Goal: Task Accomplishment & Management: Complete application form

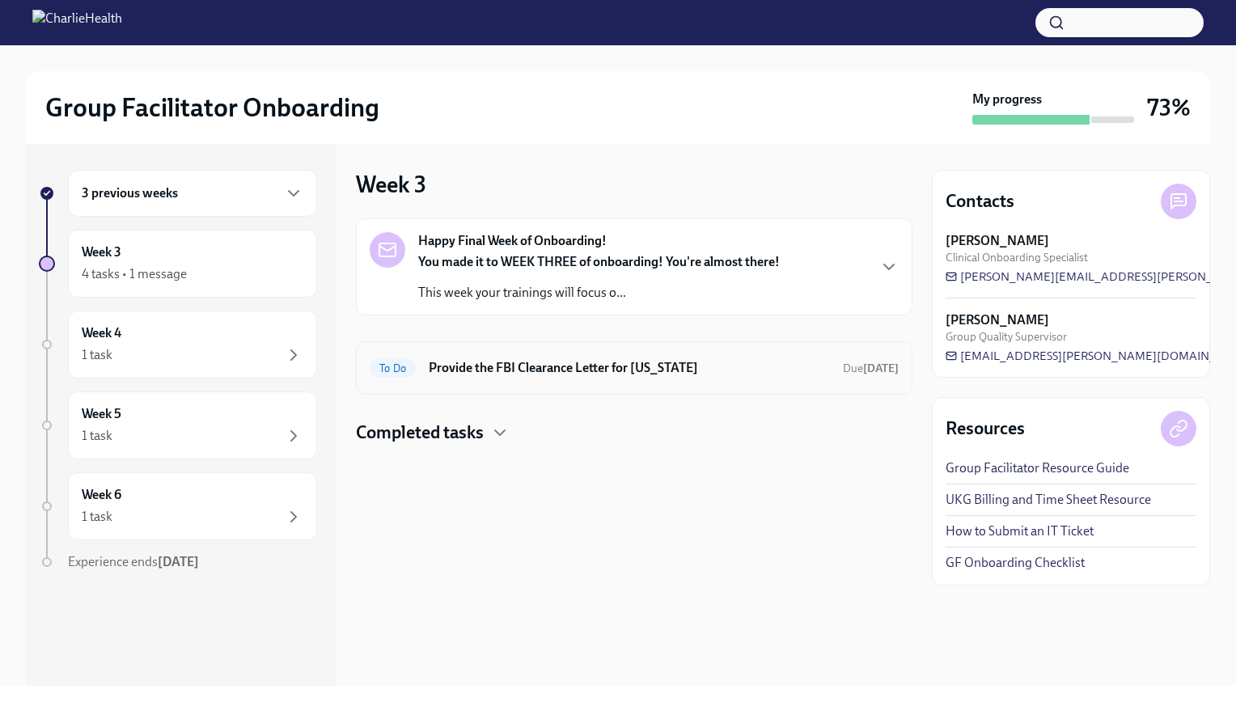
click at [480, 362] on h6 "Provide the FBI Clearance Letter for [US_STATE]" at bounding box center [629, 368] width 401 height 18
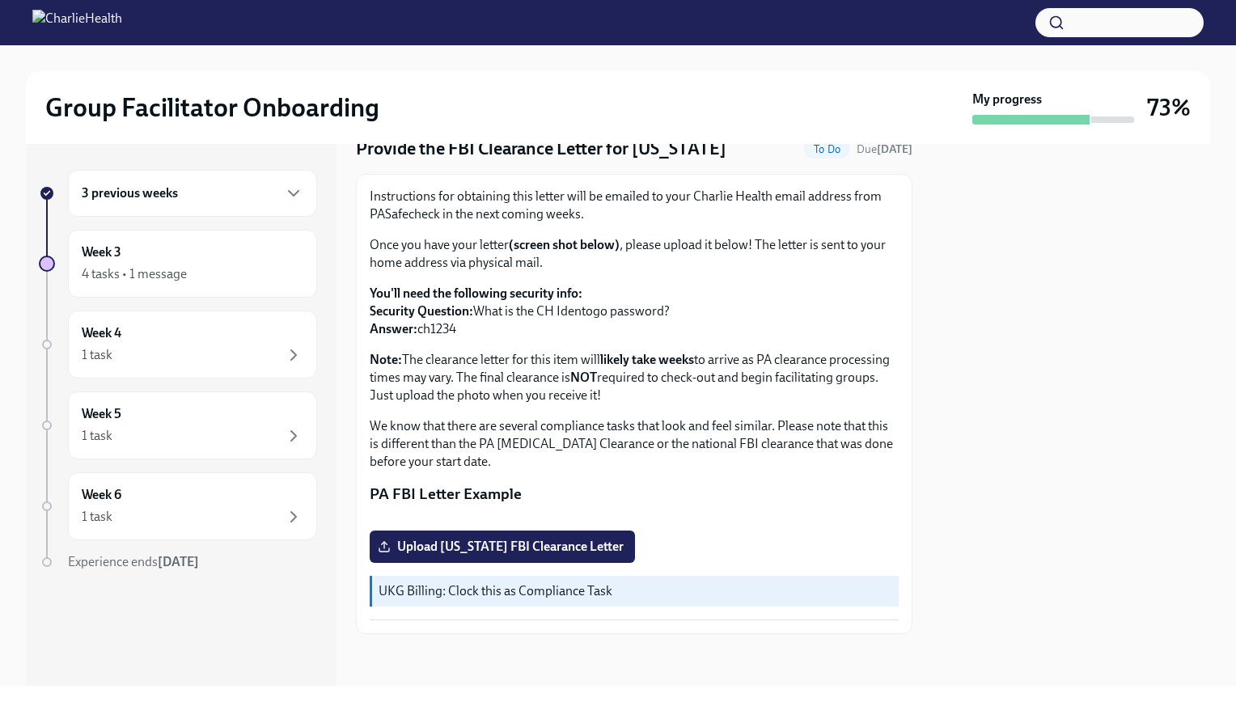
scroll to position [238, 0]
click at [240, 197] on div "3 previous weeks" at bounding box center [193, 193] width 222 height 19
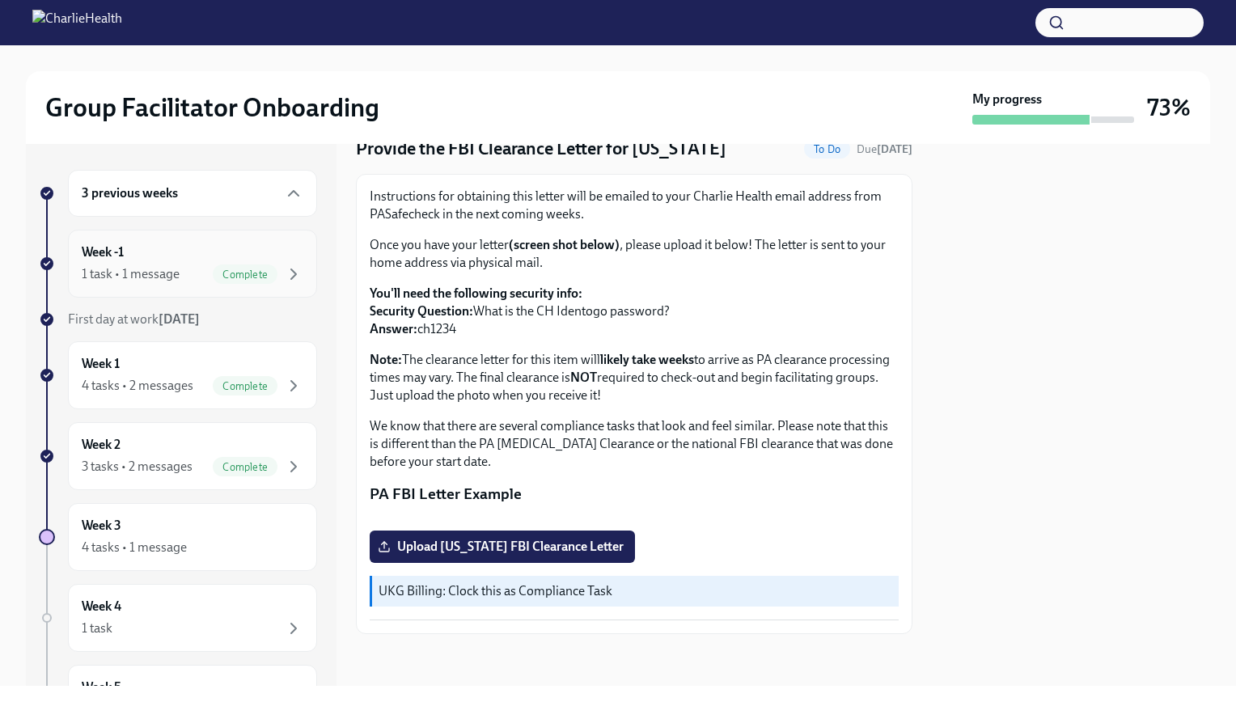
click at [251, 272] on span "Complete" at bounding box center [245, 275] width 65 height 12
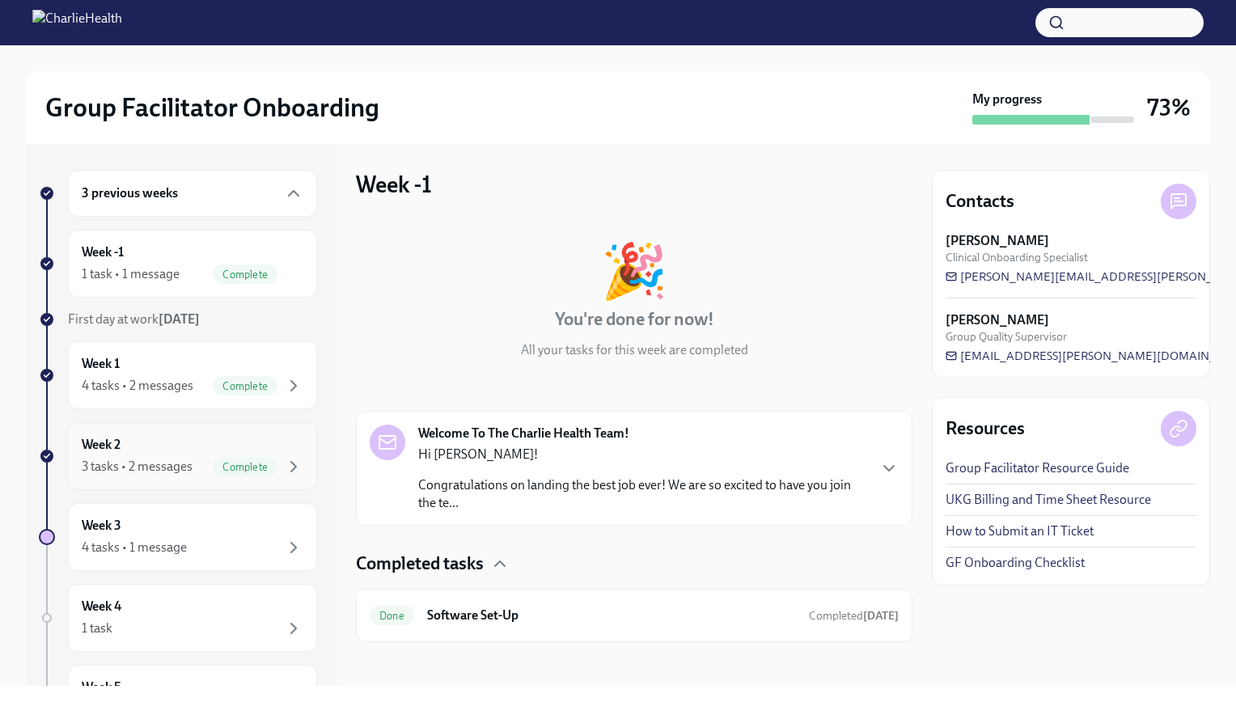
click at [264, 447] on div "Week 2 3 tasks • 2 messages Complete" at bounding box center [193, 456] width 222 height 40
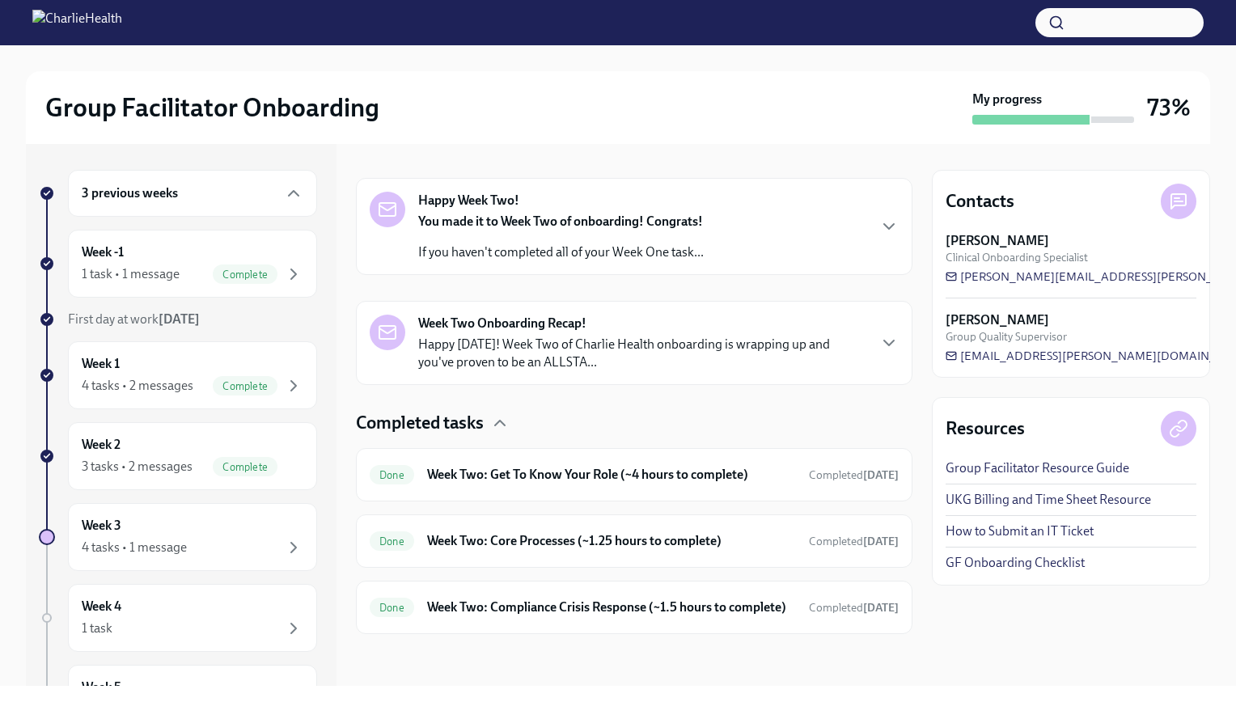
scroll to position [243, 0]
click at [183, 524] on div "Week 3 4 tasks • 1 message" at bounding box center [193, 537] width 222 height 40
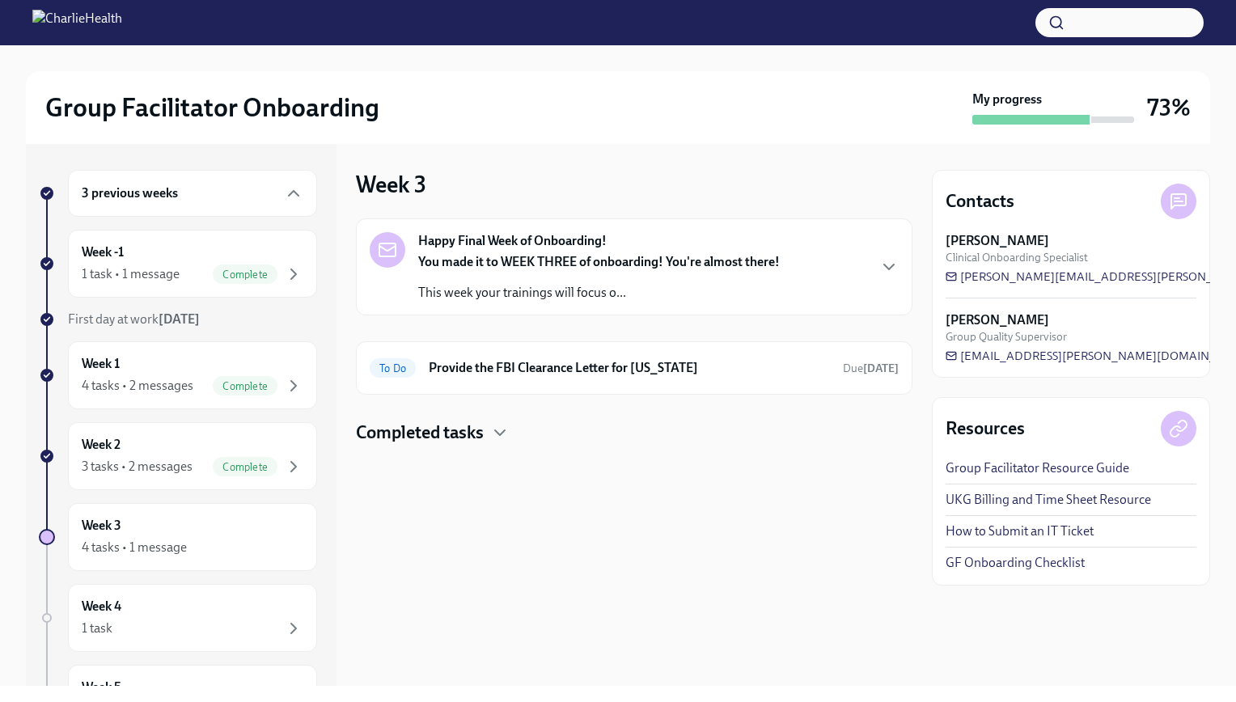
click at [663, 271] on div "You made it to WEEK THREE of onboarding! You're almost there! This week your tr…" at bounding box center [599, 277] width 362 height 49
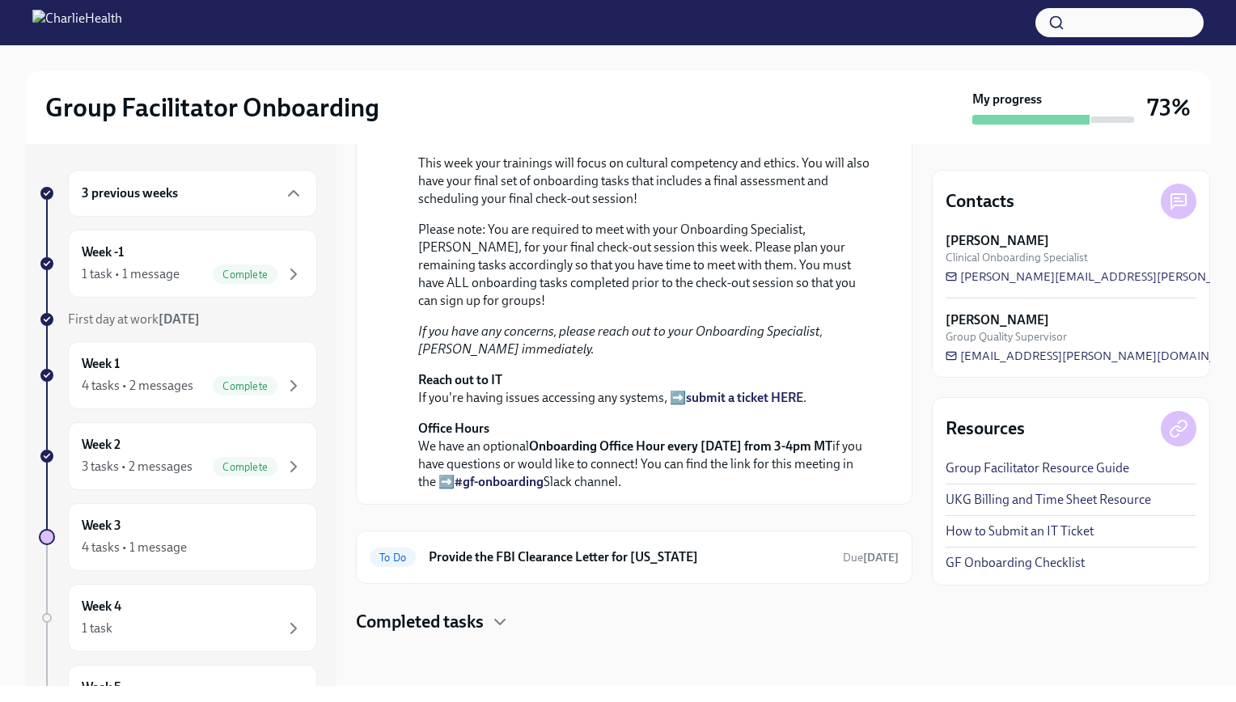
scroll to position [439, 0]
click at [558, 571] on div "To Do Provide the FBI Clearance Letter for [US_STATE] Due [DATE]" at bounding box center [634, 557] width 557 height 53
click at [565, 553] on h6 "Provide the FBI Clearance Letter for [US_STATE]" at bounding box center [629, 558] width 401 height 18
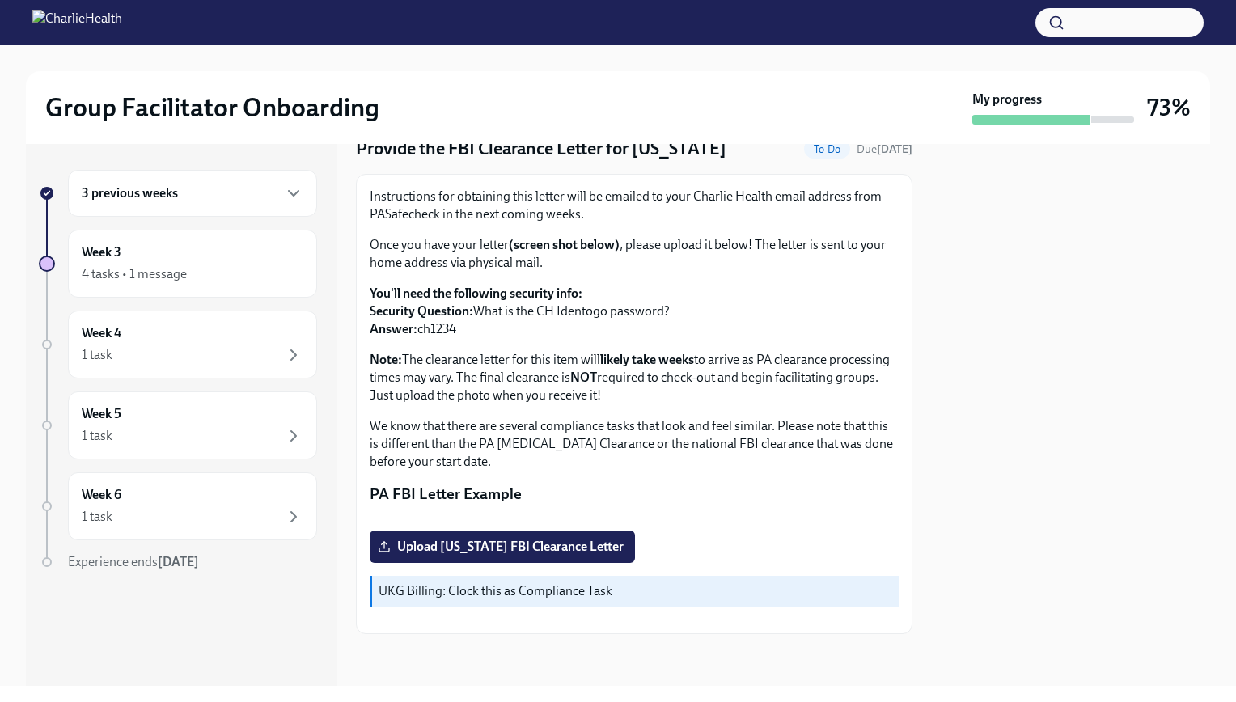
scroll to position [238, 0]
click at [261, 356] on div "1 task" at bounding box center [193, 355] width 222 height 19
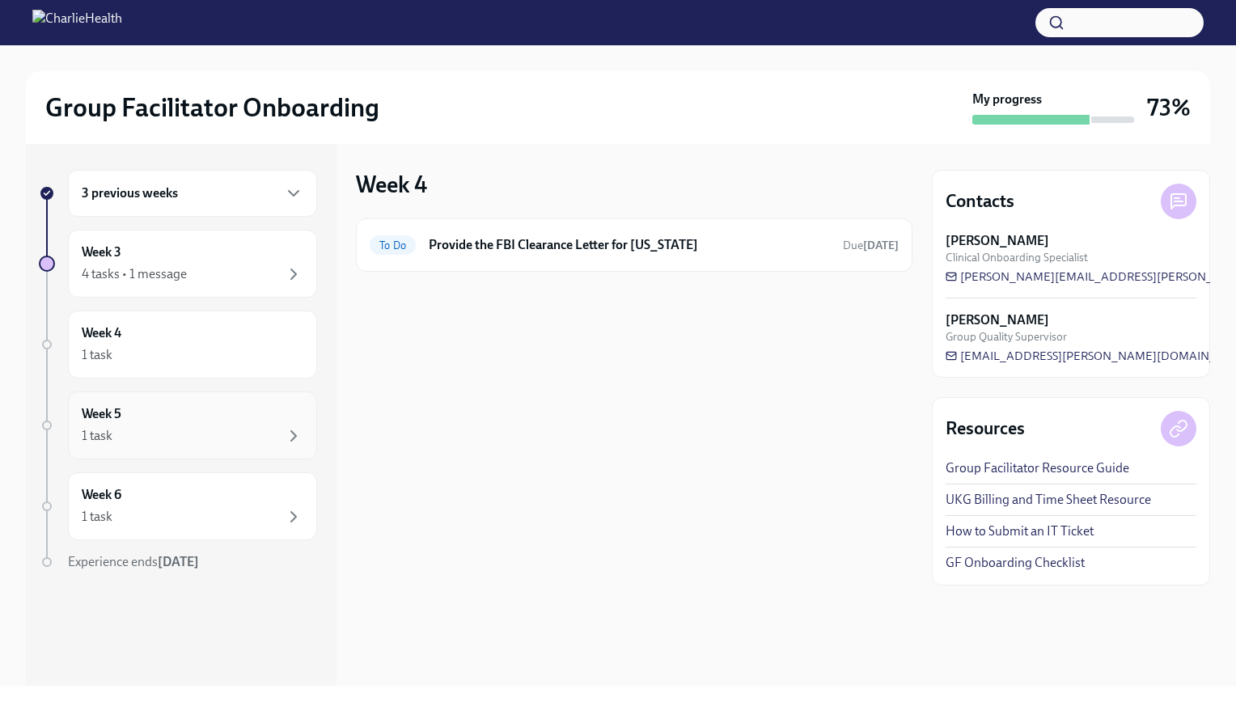
click at [261, 409] on div "Week 5 1 task" at bounding box center [193, 425] width 222 height 40
click at [269, 487] on div "Week 6 1 task" at bounding box center [193, 506] width 222 height 40
